Goal: Task Accomplishment & Management: Manage account settings

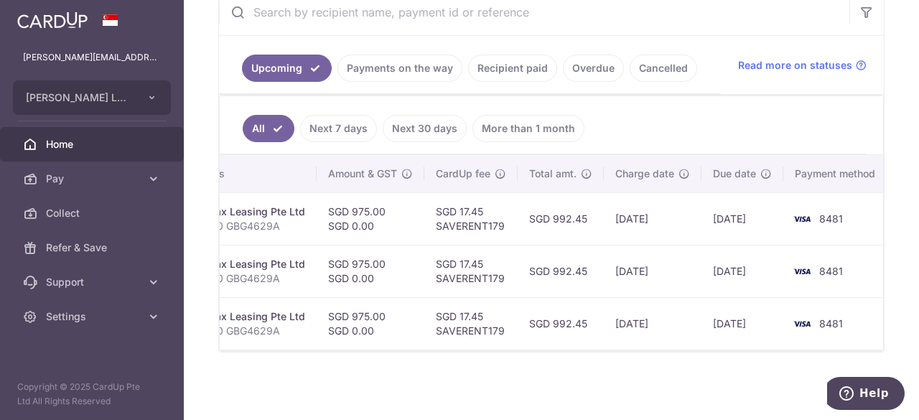
scroll to position [0, 388]
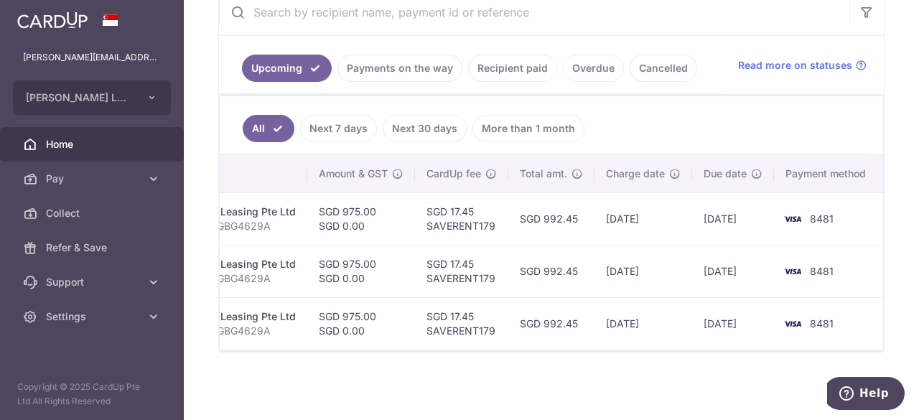
click at [520, 210] on td "SGD 992.45" at bounding box center [551, 218] width 86 height 52
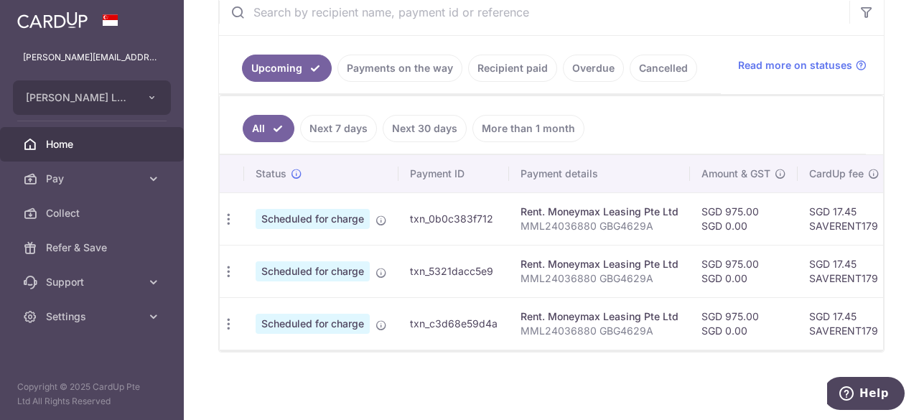
scroll to position [0, 0]
click at [221, 215] on div "Update payment Cancel payment" at bounding box center [233, 219] width 27 height 27
click at [229, 213] on icon "button" at bounding box center [232, 219] width 15 height 15
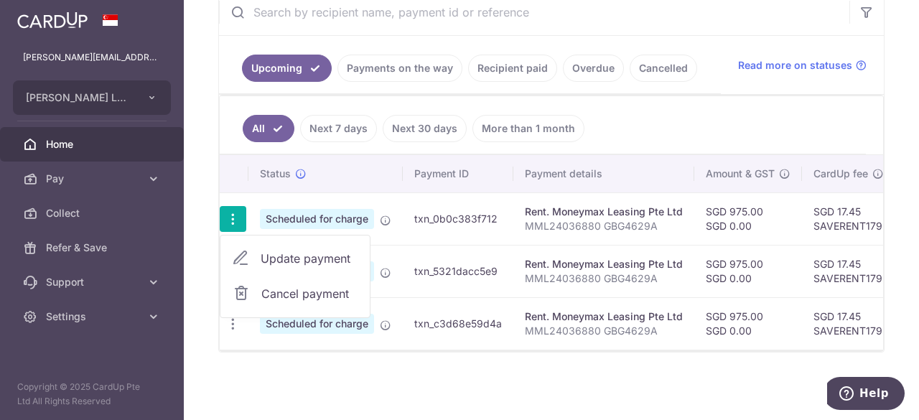
click at [297, 260] on span "Update payment" at bounding box center [309, 258] width 98 height 17
radio input "true"
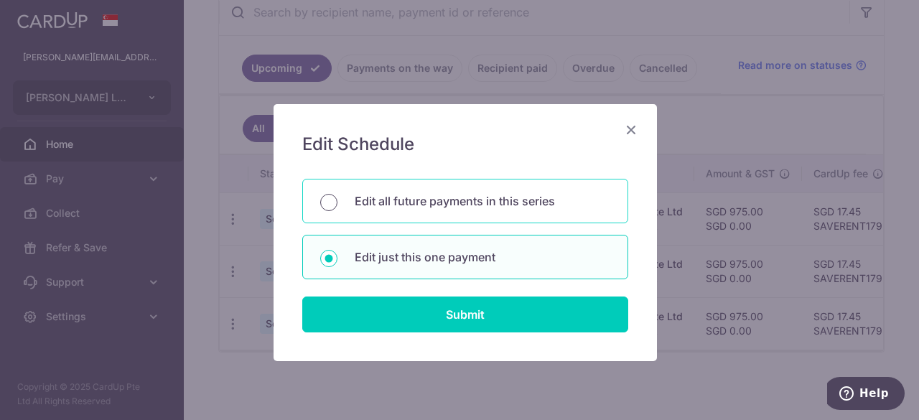
click at [320, 199] on input "Edit all future payments in this series" at bounding box center [328, 202] width 17 height 17
radio input "true"
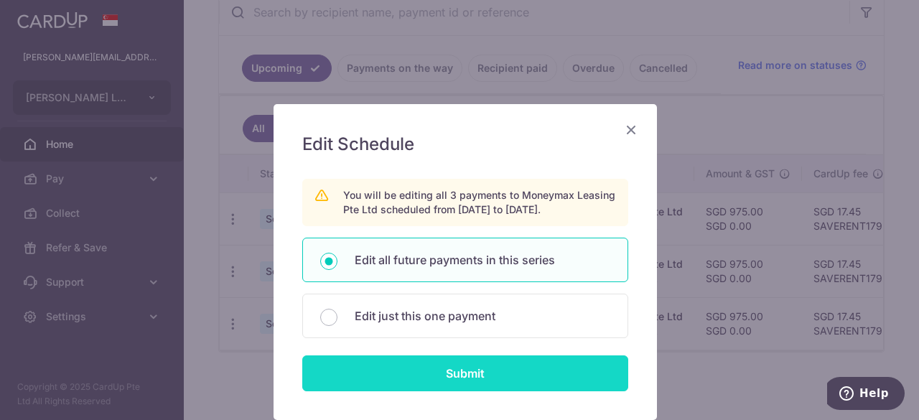
click at [387, 355] on input "Submit" at bounding box center [465, 373] width 326 height 36
radio input "true"
type input "975.00"
type input "0.00"
type input "MML24036880 GBG4629A"
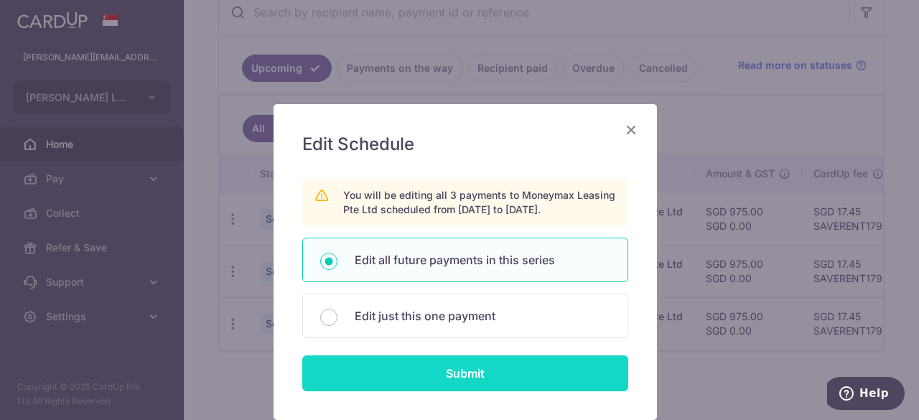
type input "GBG4629A"
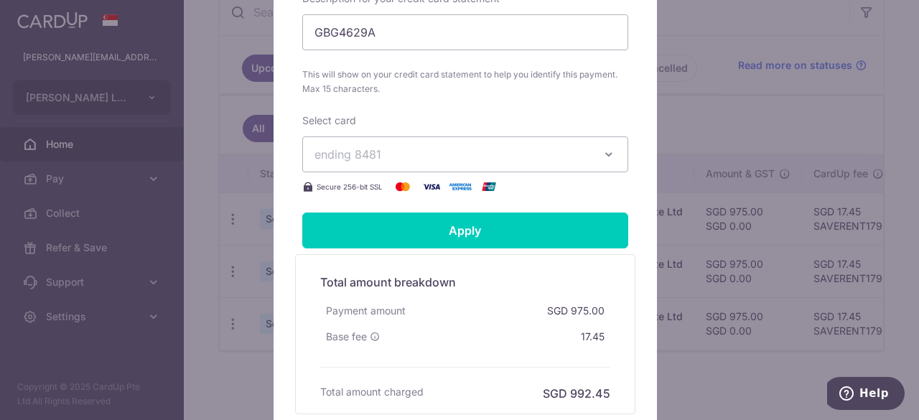
scroll to position [683, 0]
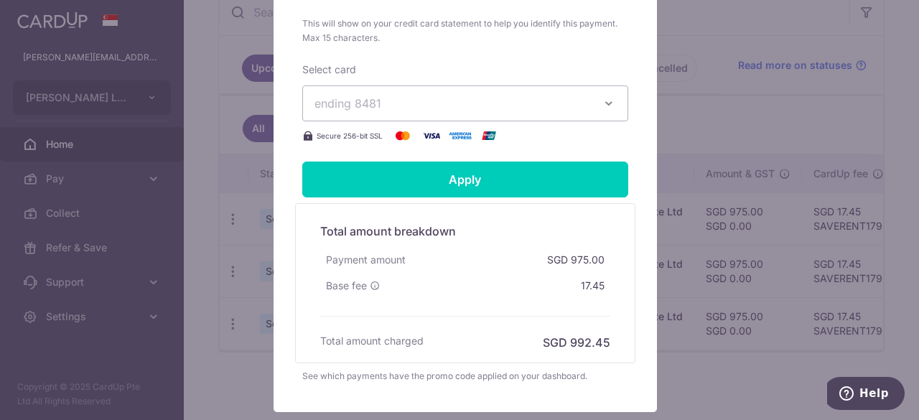
click at [537, 121] on button "ending 8481" at bounding box center [465, 103] width 326 height 36
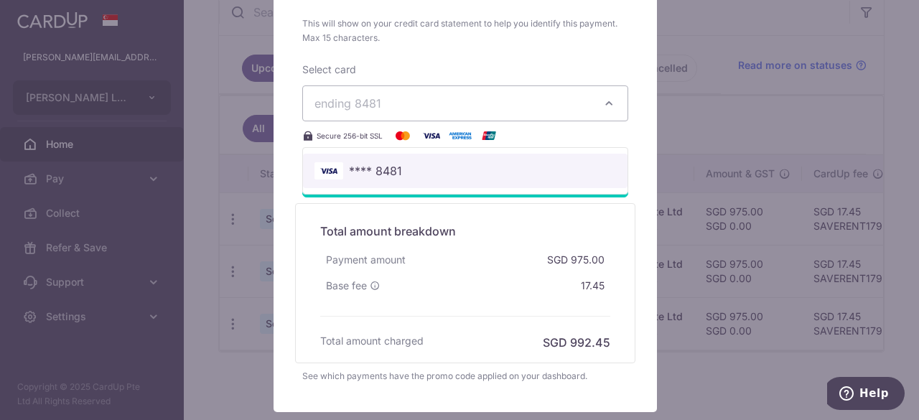
click at [475, 177] on span "**** 8481" at bounding box center [464, 170] width 301 height 17
